Goal: Task Accomplishment & Management: Manage account settings

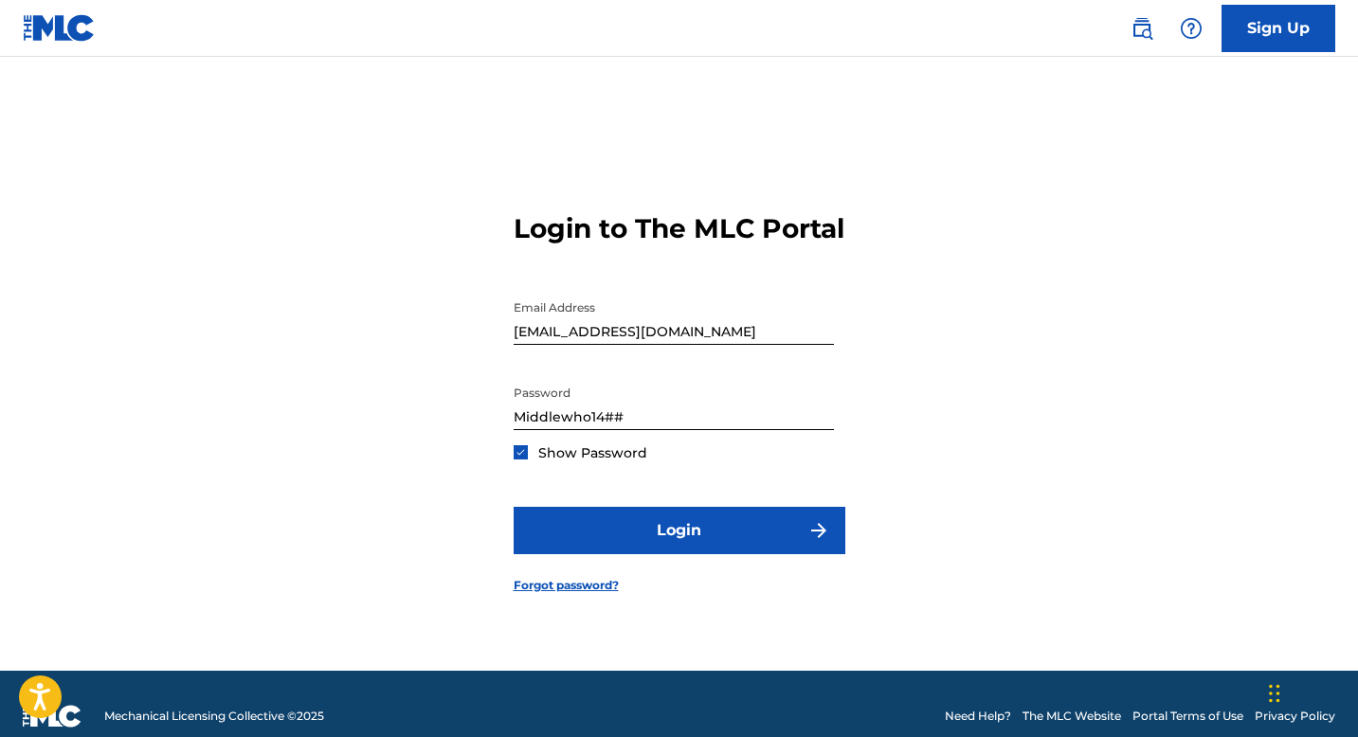
click at [744, 536] on button "Login" at bounding box center [680, 530] width 332 height 47
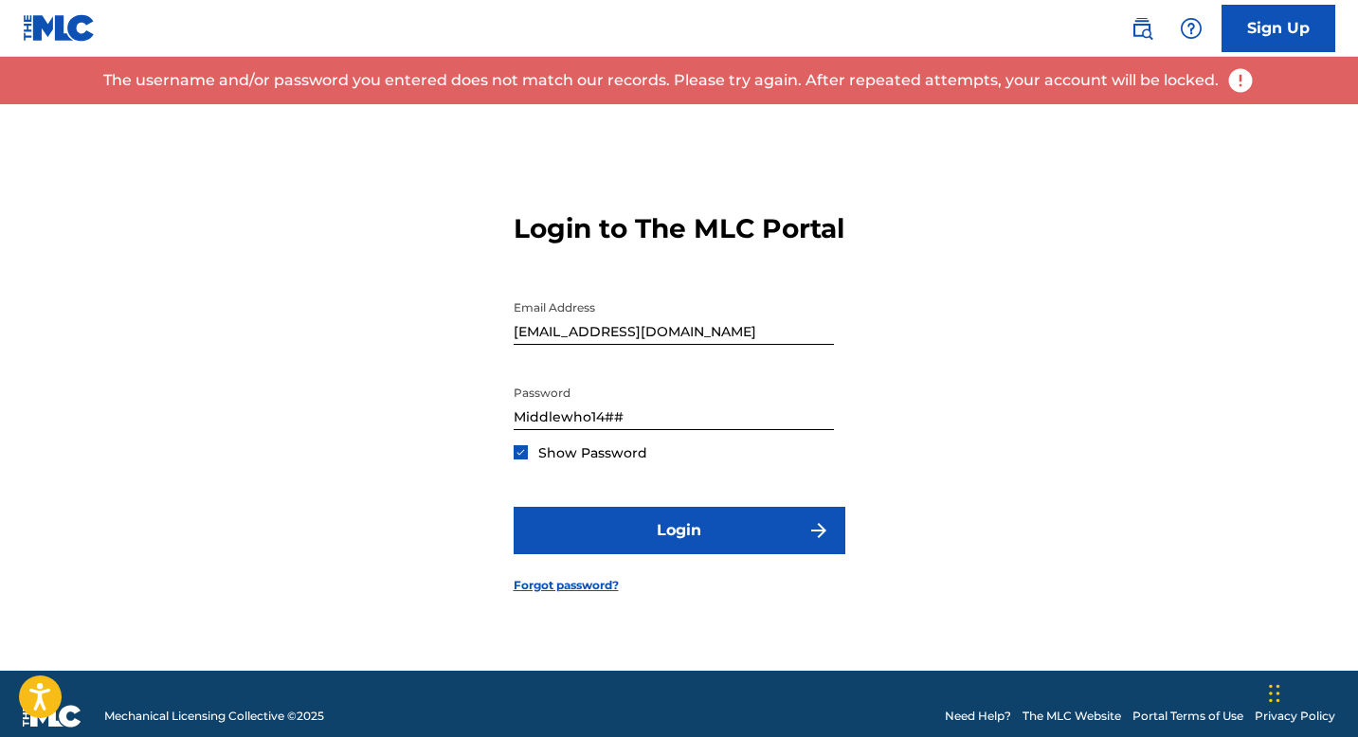
click at [672, 425] on input "Middlewho14##" at bounding box center [674, 403] width 320 height 54
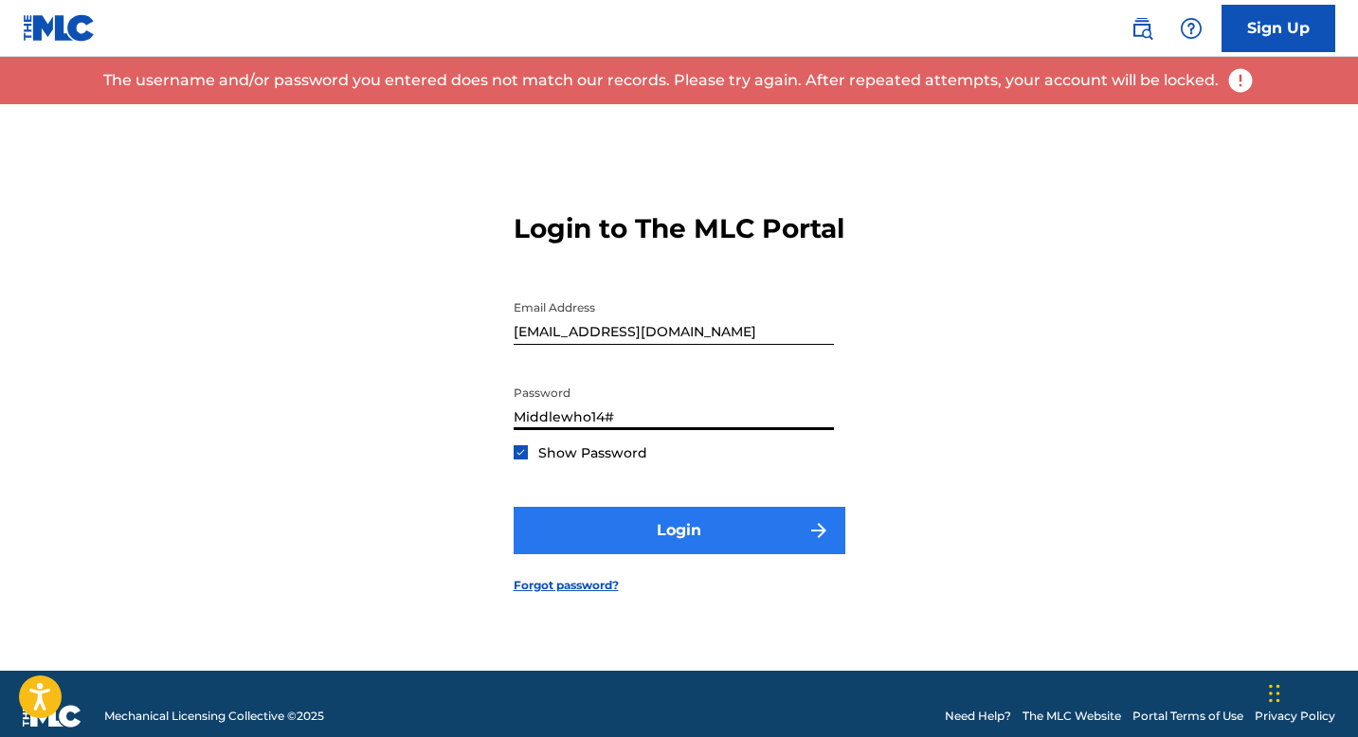
type input "Middlewho14#"
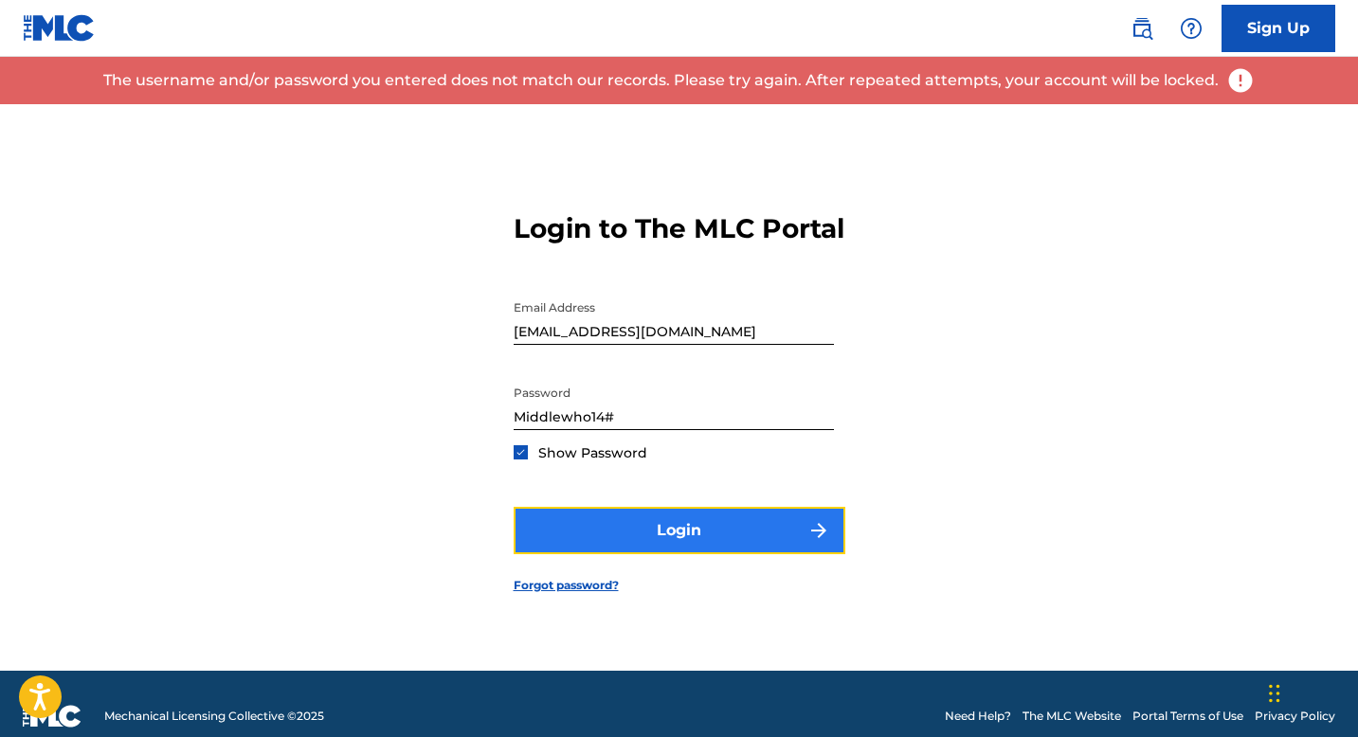
click at [630, 536] on button "Login" at bounding box center [680, 530] width 332 height 47
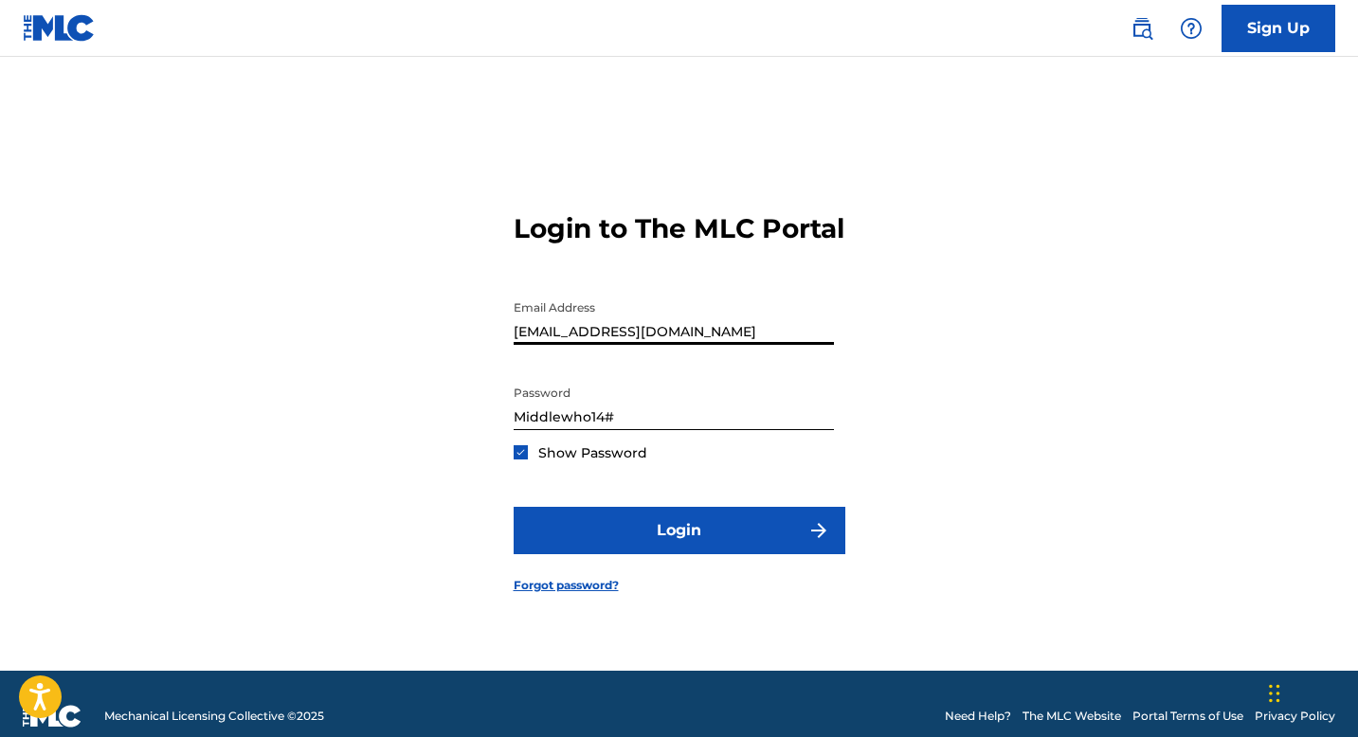
click at [591, 345] on input "[EMAIL_ADDRESS][DOMAIN_NAME]" at bounding box center [674, 318] width 320 height 54
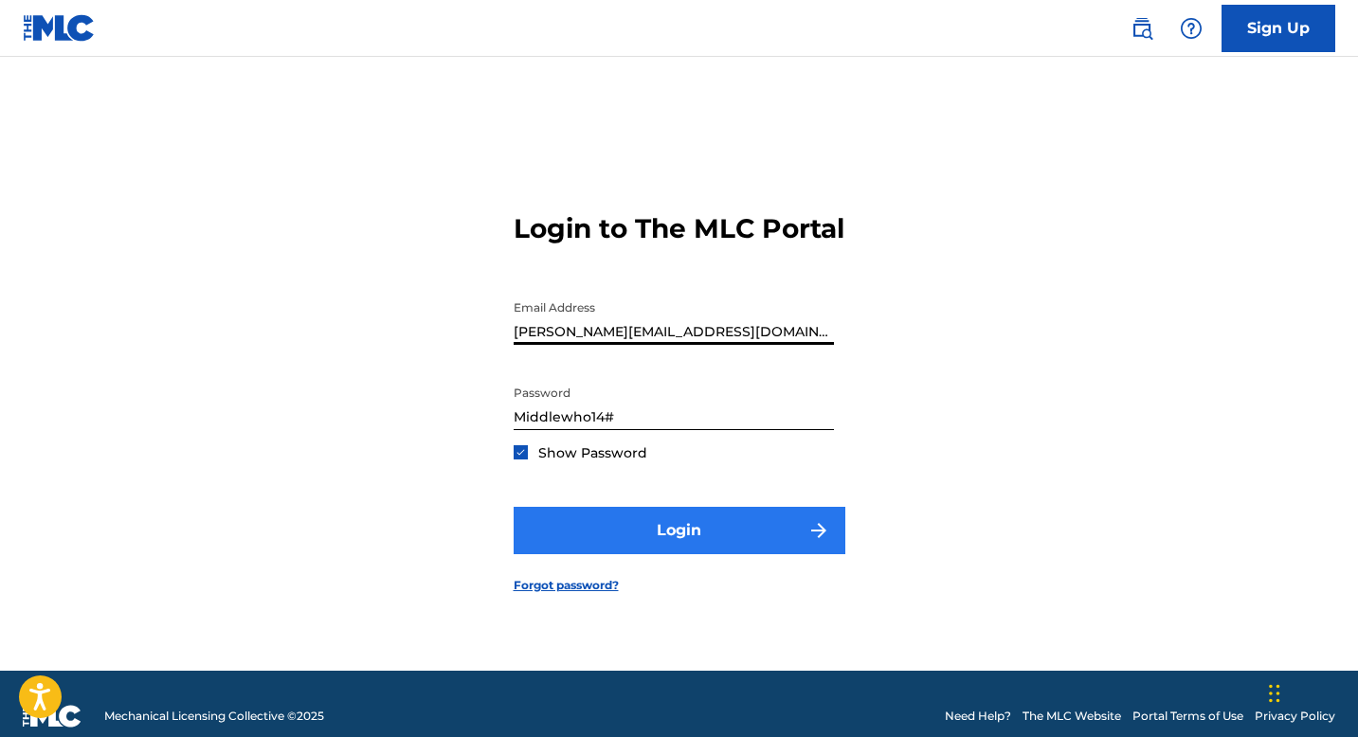
type input "[PERSON_NAME][EMAIL_ADDRESS][DOMAIN_NAME]"
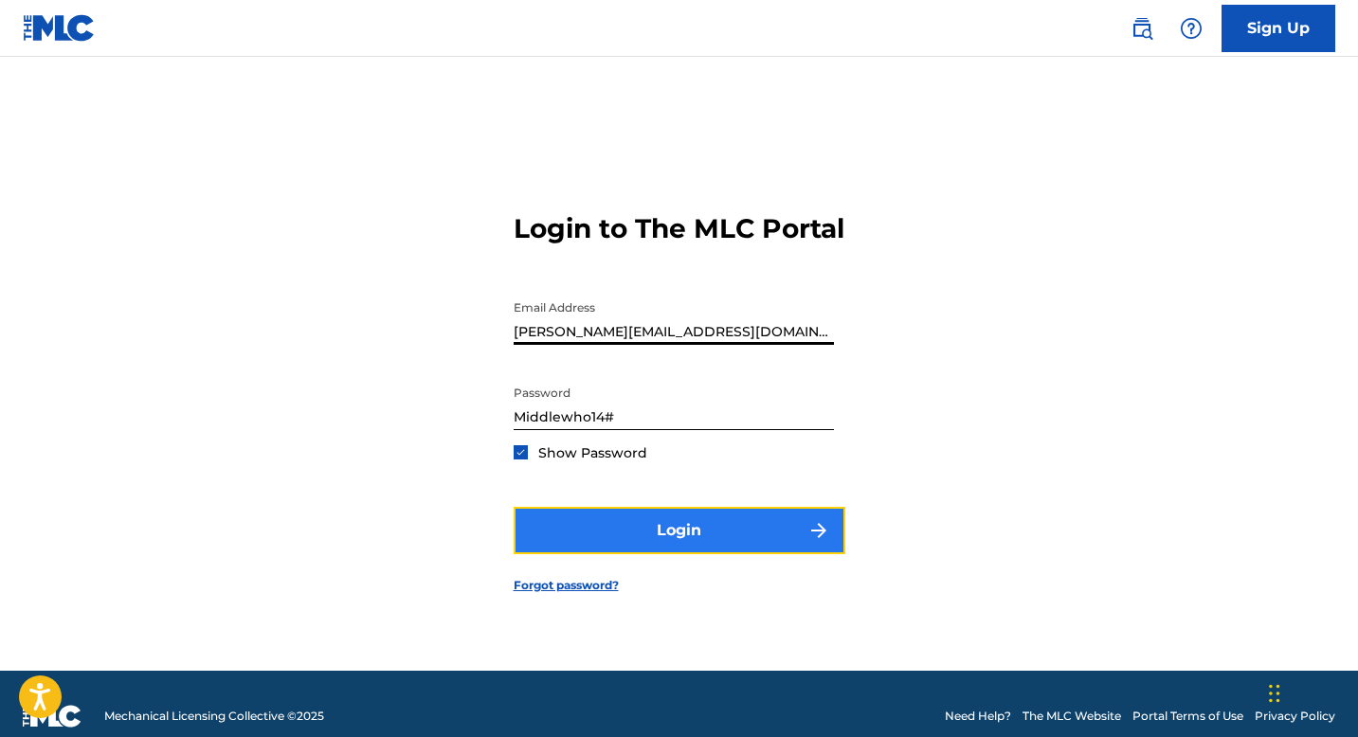
click at [601, 548] on button "Login" at bounding box center [680, 530] width 332 height 47
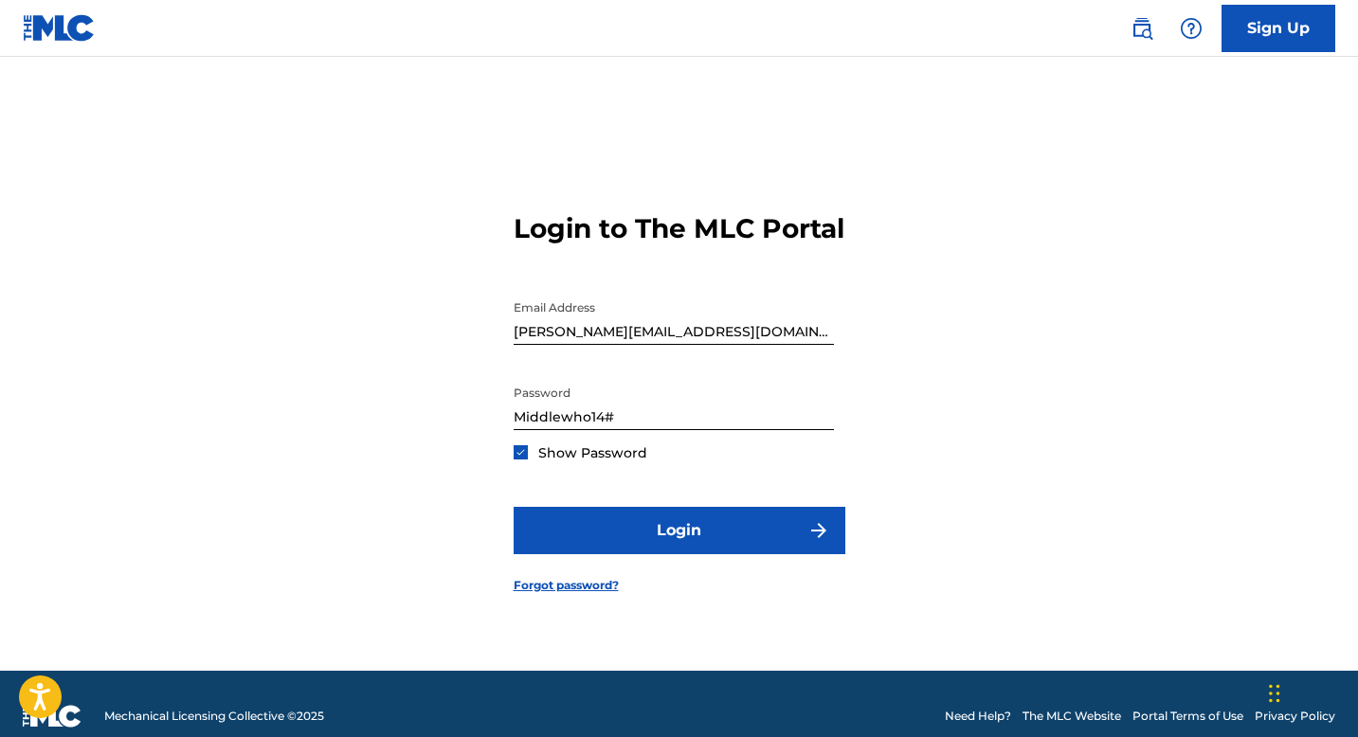
click at [747, 430] on input "Middlewho14#" at bounding box center [674, 403] width 320 height 54
click at [514, 507] on button "Login" at bounding box center [680, 530] width 332 height 47
click at [723, 334] on input "[PERSON_NAME][EMAIL_ADDRESS][DOMAIN_NAME]" at bounding box center [674, 318] width 320 height 54
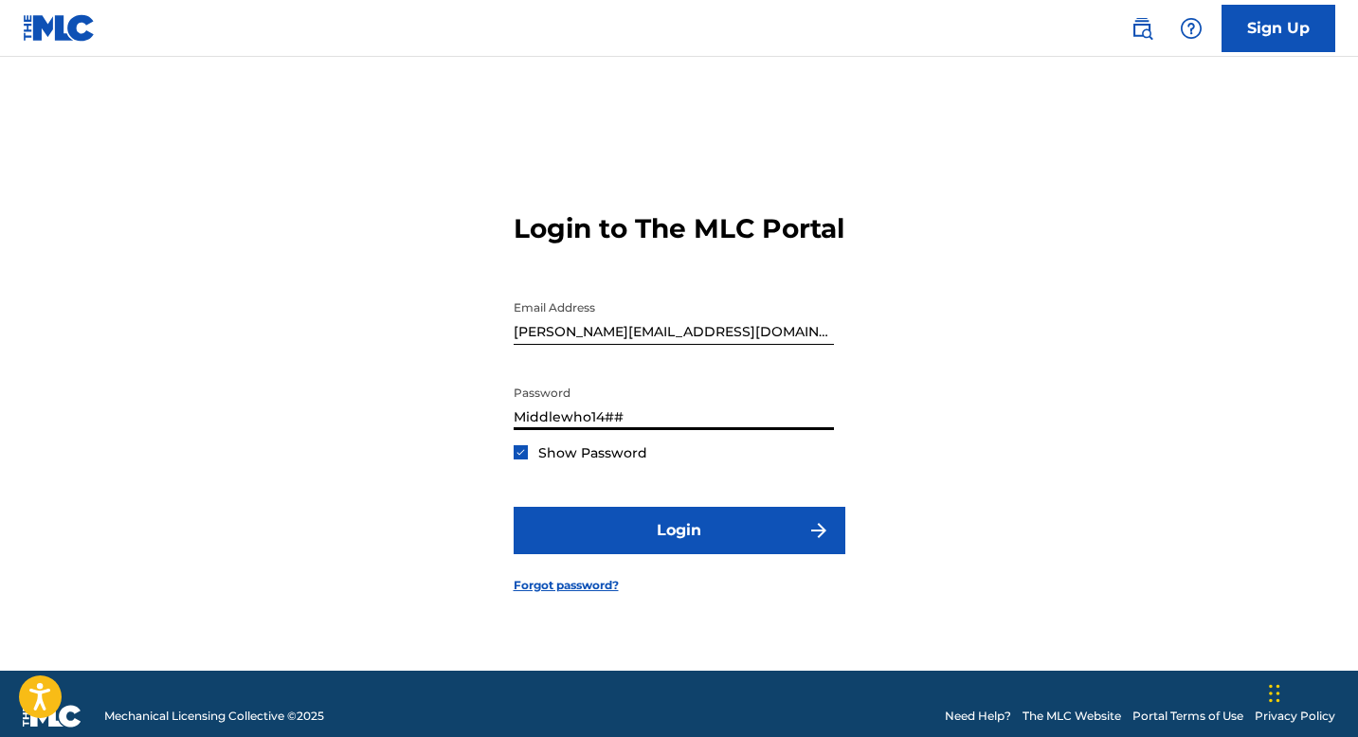
click at [696, 430] on input "Middlewho14##" at bounding box center [674, 403] width 320 height 54
click at [720, 430] on input "Middlewho14##" at bounding box center [674, 403] width 320 height 54
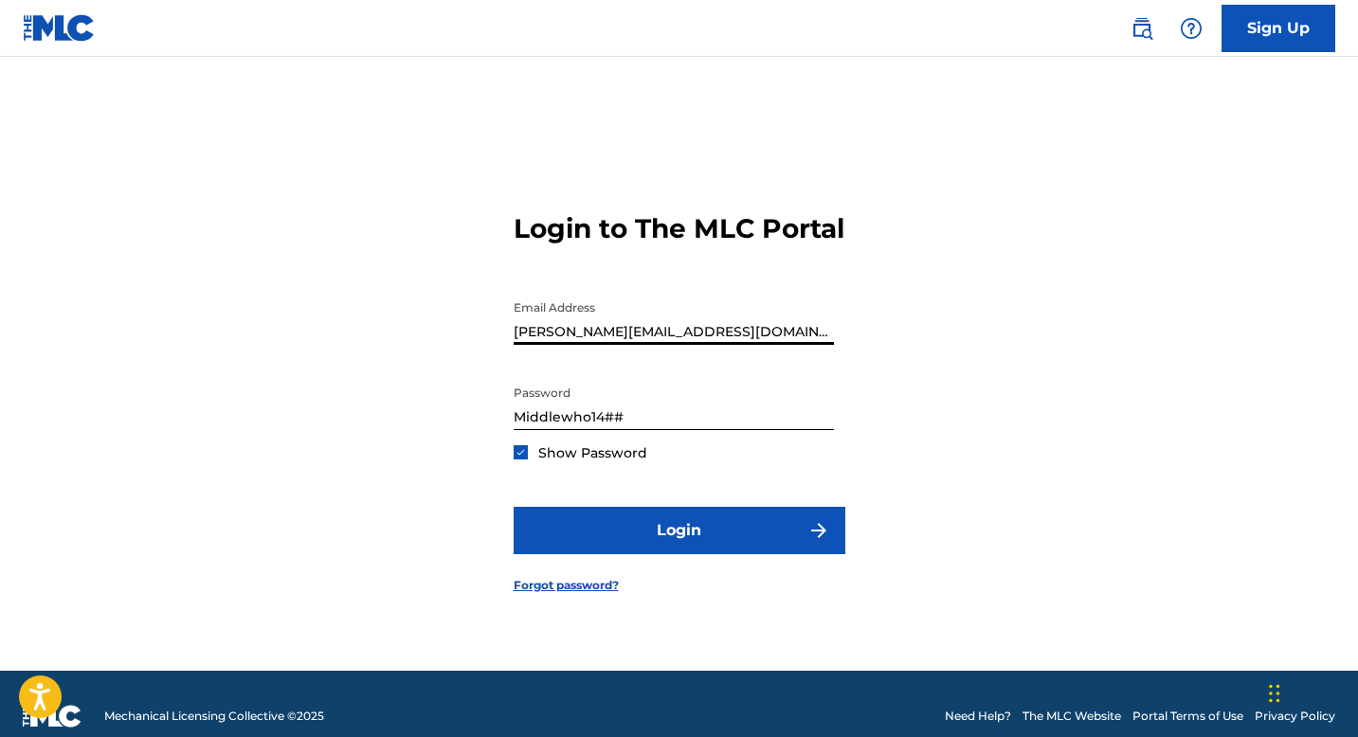
click at [717, 341] on input "[PERSON_NAME][EMAIL_ADDRESS][DOMAIN_NAME]" at bounding box center [674, 318] width 320 height 54
click at [965, 323] on div "Login to The MLC Portal Email Address [PERSON_NAME][EMAIL_ADDRESS][DOMAIN_NAME]…" at bounding box center [679, 387] width 1327 height 567
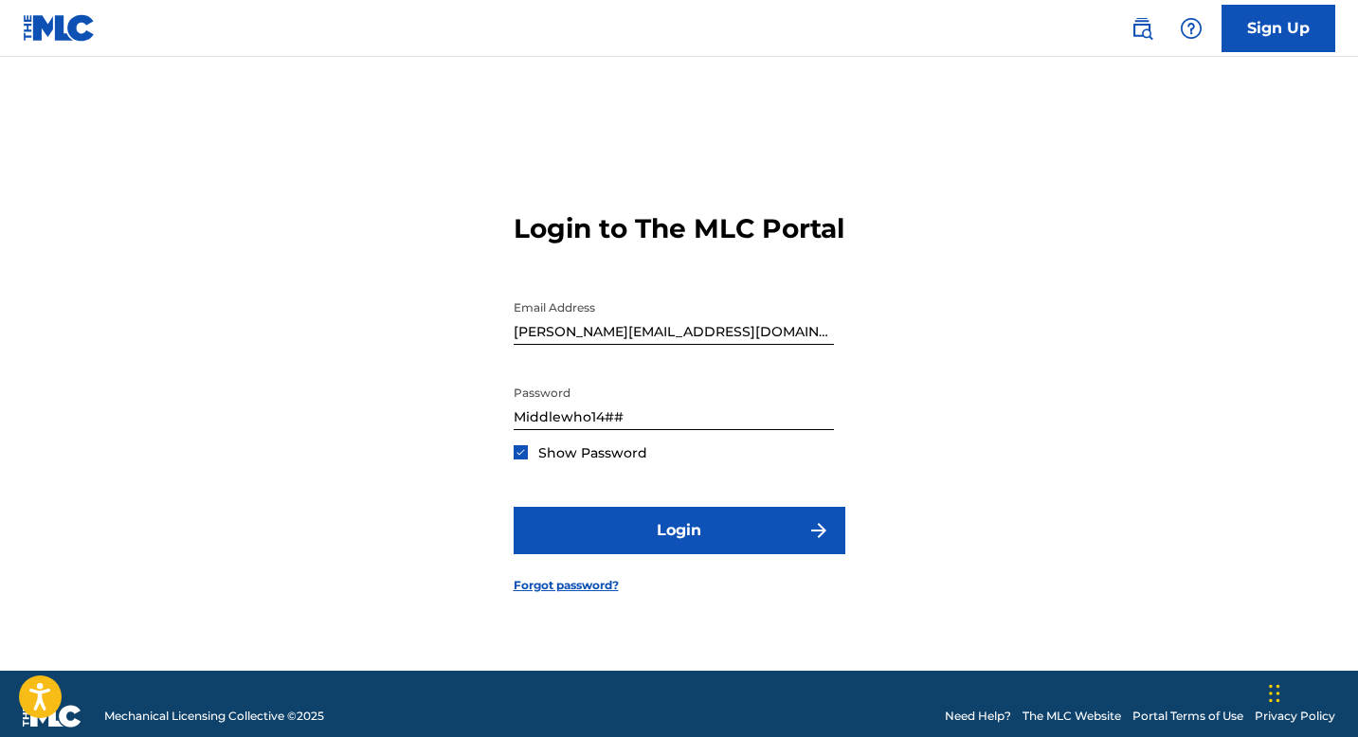
click at [675, 345] on input "[PERSON_NAME][EMAIL_ADDRESS][DOMAIN_NAME]" at bounding box center [674, 318] width 320 height 54
click at [829, 341] on input "[PERSON_NAME][EMAIL_ADDRESS][DOMAIN_NAME]" at bounding box center [674, 318] width 320 height 54
click at [721, 341] on input "[PERSON_NAME][EMAIL_ADDRESS][DOMAIN_NAME]" at bounding box center [674, 318] width 320 height 54
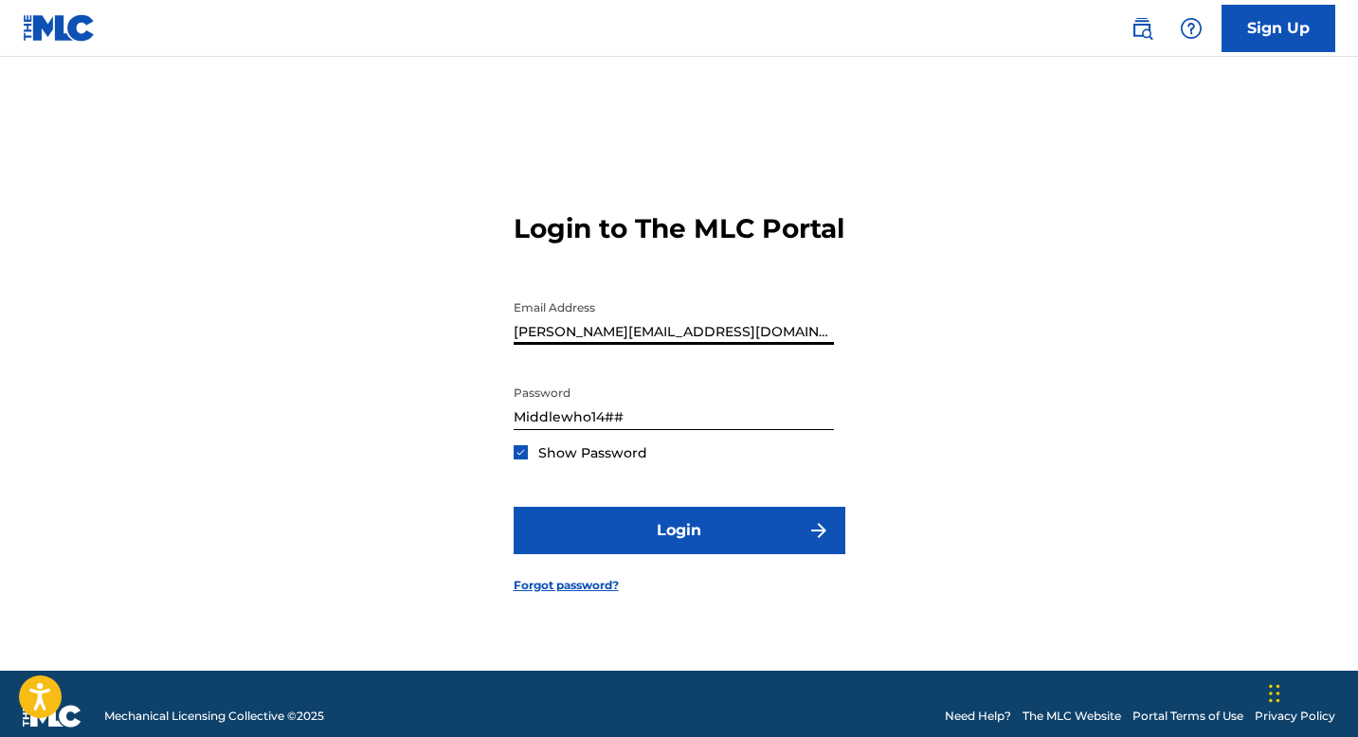
click at [721, 341] on input "[PERSON_NAME][EMAIL_ADDRESS][DOMAIN_NAME]" at bounding box center [674, 318] width 320 height 54
click at [544, 345] on input "[PERSON_NAME][EMAIL_ADDRESS][DOMAIN_NAME]" at bounding box center [674, 318] width 320 height 54
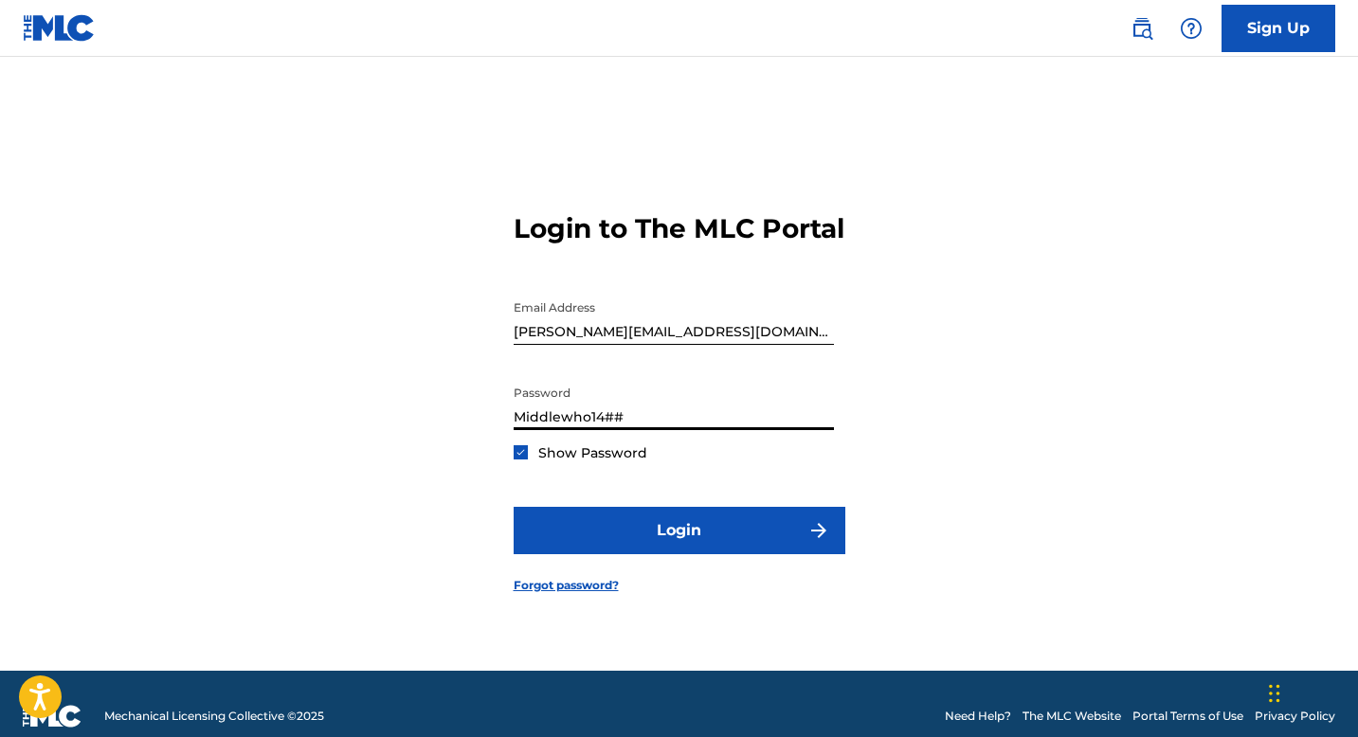
click at [698, 430] on input "Middlewho14##" at bounding box center [674, 403] width 320 height 54
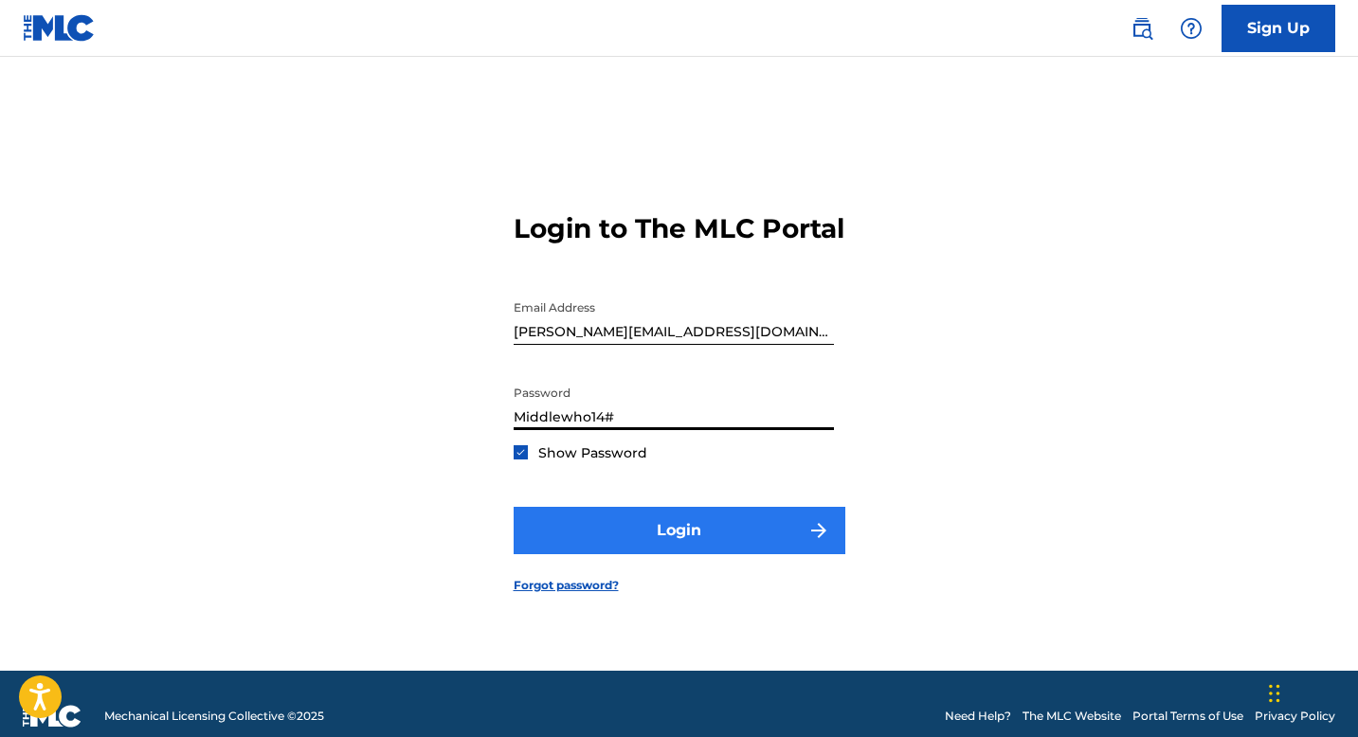
type input "Middlewho14#"
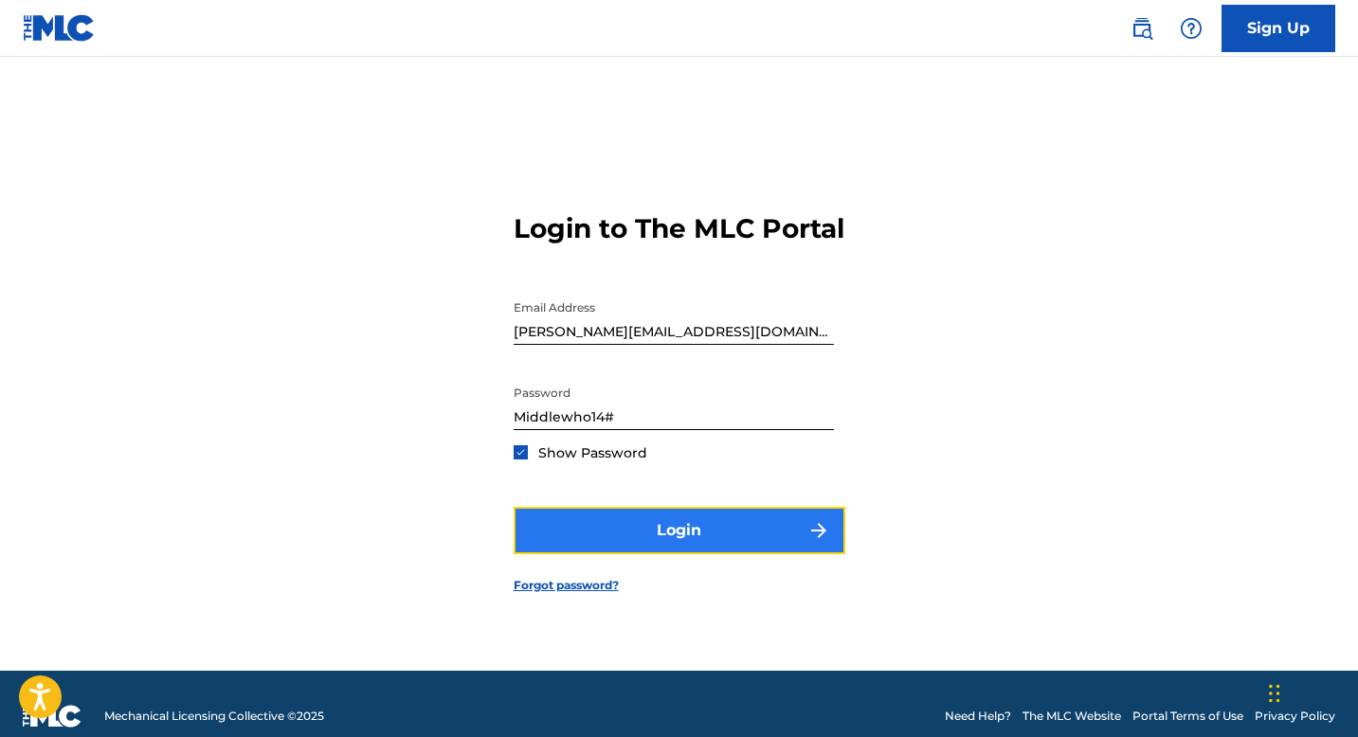
click at [686, 544] on button "Login" at bounding box center [680, 530] width 332 height 47
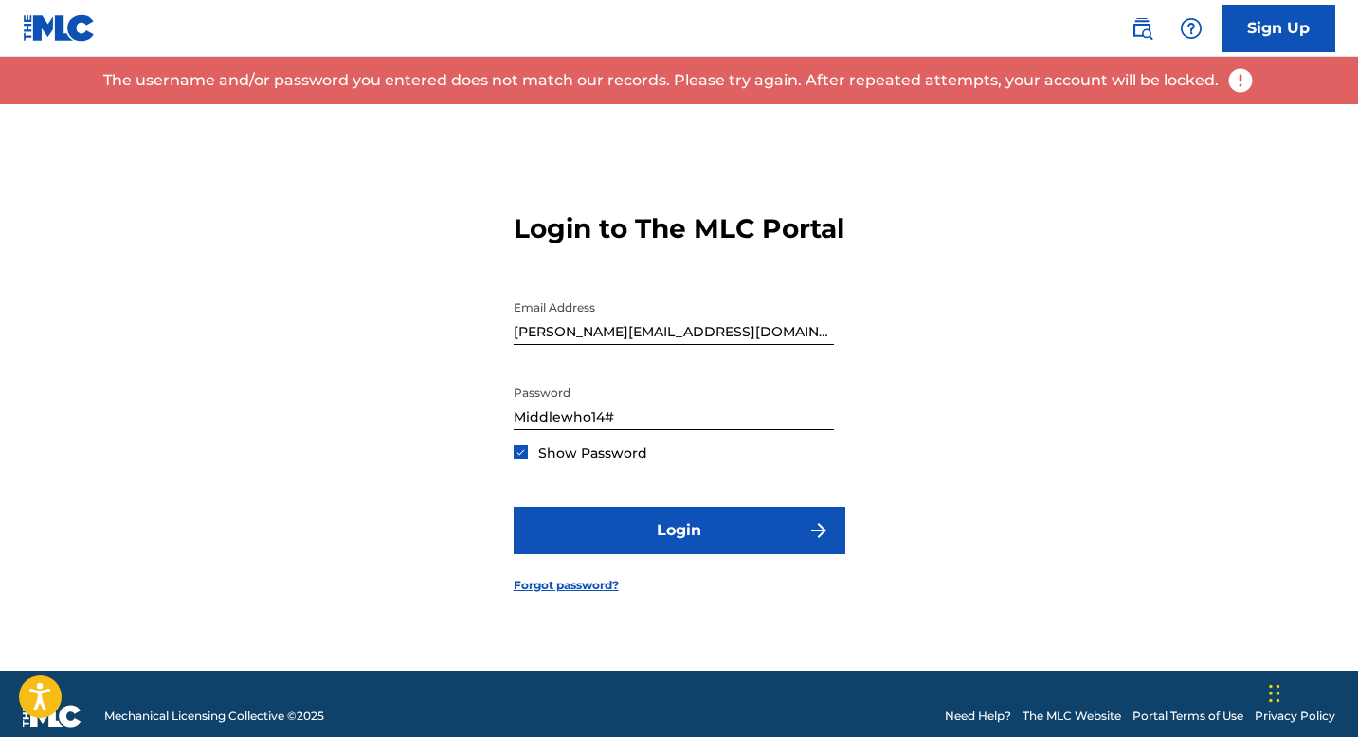
click at [707, 344] on input "[PERSON_NAME][EMAIL_ADDRESS][DOMAIN_NAME]" at bounding box center [674, 318] width 320 height 54
